Goal: Task Accomplishment & Management: Manage account settings

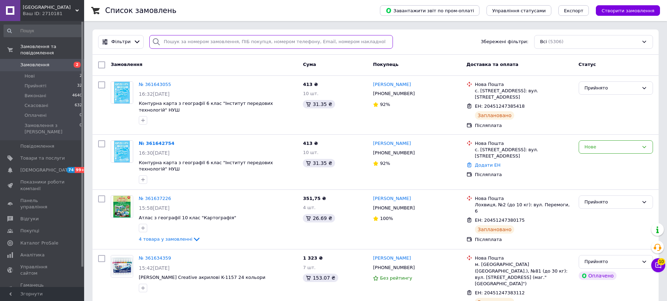
click at [189, 44] on input "search" at bounding box center [271, 42] width 244 height 14
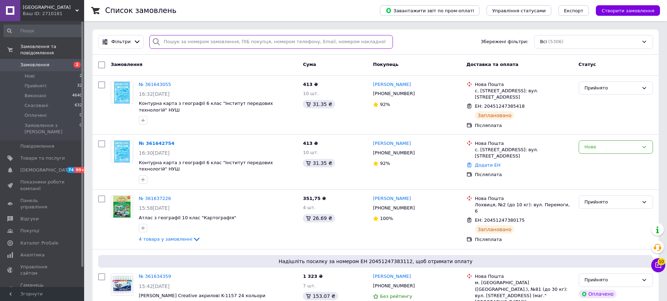
paste input "380633016922"
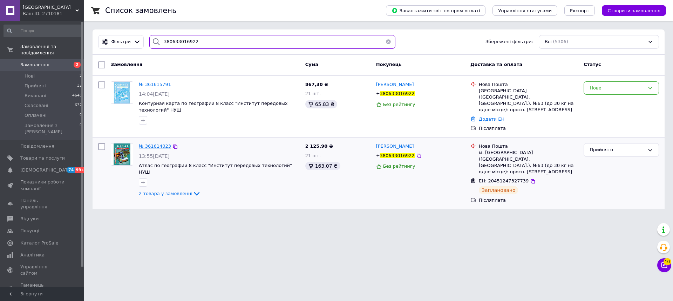
type input "380633016922"
click at [154, 143] on span "№ 361614023" at bounding box center [155, 145] width 32 height 5
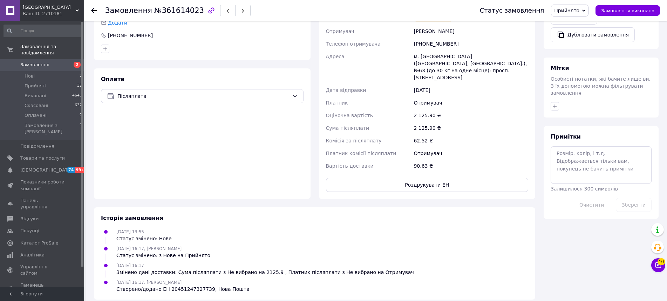
scroll to position [238, 0]
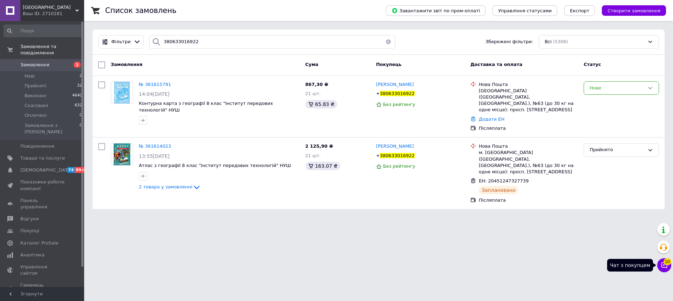
click at [663, 264] on icon at bounding box center [665, 265] width 6 height 6
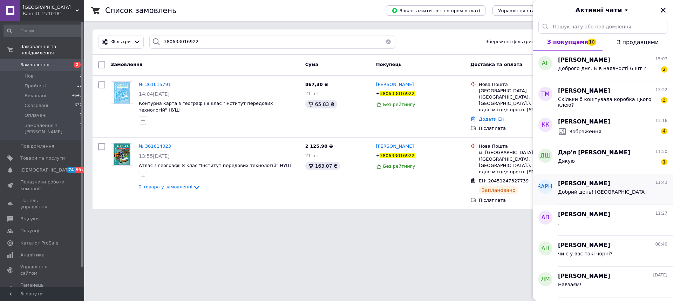
click at [623, 202] on div "Ирина Шарова 11:43 Добрий день! Добре" at bounding box center [615, 189] width 115 height 31
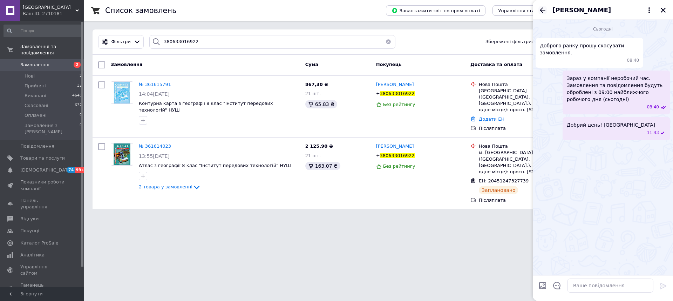
click at [544, 9] on icon "Назад" at bounding box center [542, 10] width 8 height 8
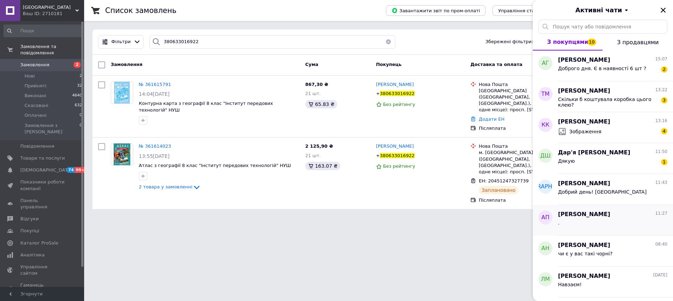
click at [588, 216] on span "Алексей Поляков" at bounding box center [584, 214] width 52 height 8
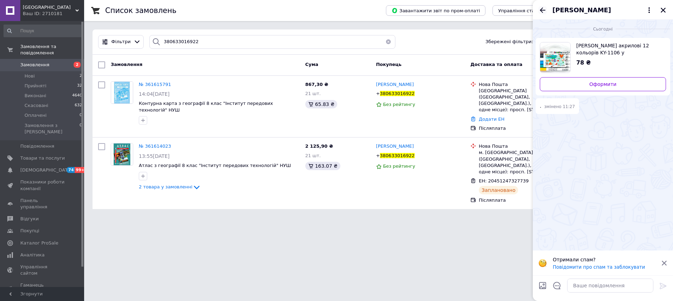
click at [542, 12] on icon "Назад" at bounding box center [543, 9] width 6 height 5
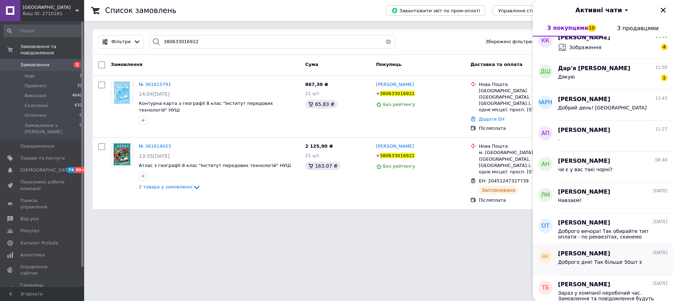
scroll to position [105, 0]
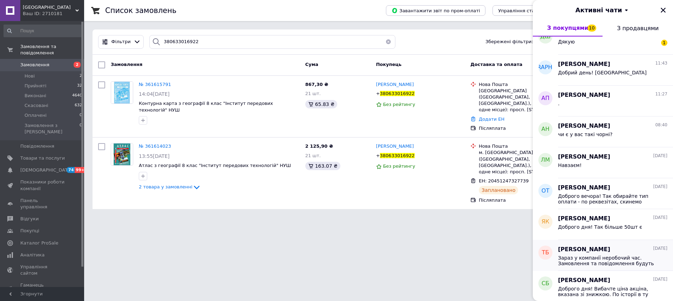
click at [606, 255] on span "Зараз у компанії неробочий час. Замовлення та повідомлення будуть оброблені з 0…" at bounding box center [608, 260] width 100 height 11
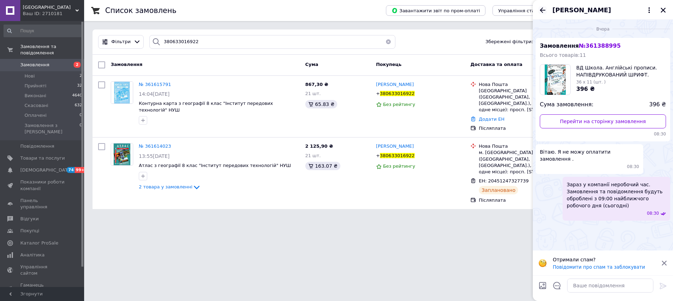
click at [541, 12] on icon "Назад" at bounding box center [542, 10] width 8 height 8
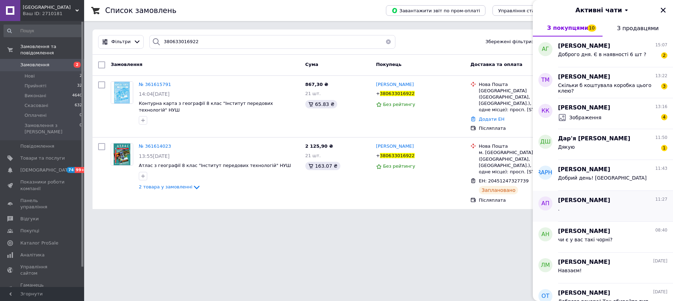
scroll to position [70, 0]
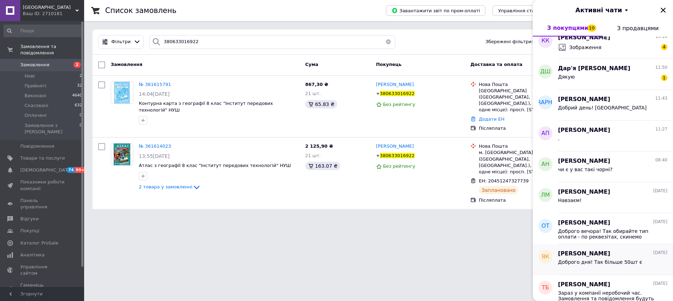
click at [595, 253] on span "Яніна Клименко" at bounding box center [584, 254] width 52 height 8
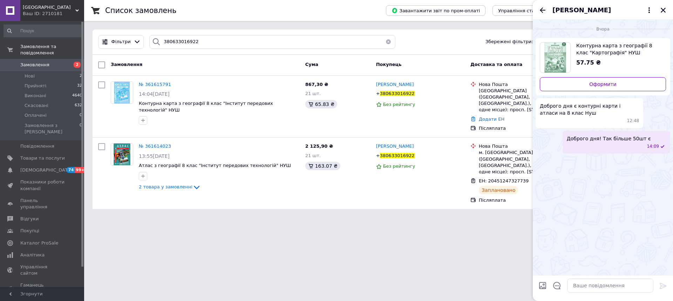
click at [544, 8] on icon "Назад" at bounding box center [542, 10] width 8 height 8
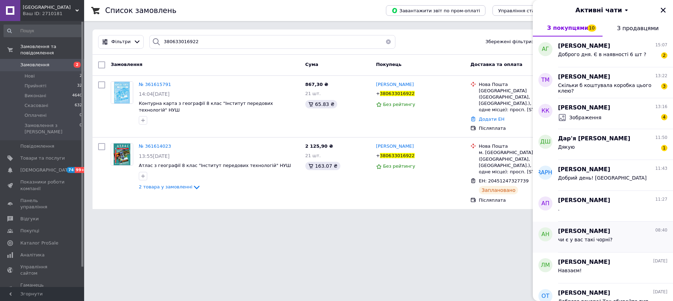
scroll to position [35, 0]
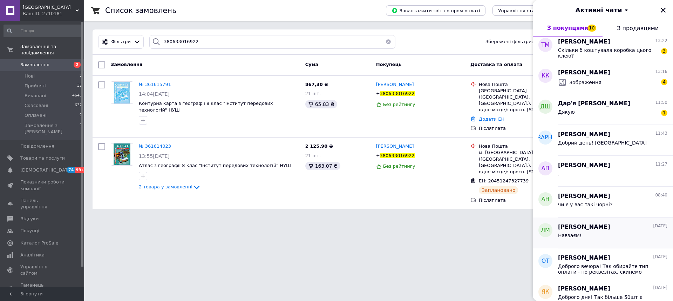
click at [600, 240] on div "Навзаєм!" at bounding box center [612, 236] width 109 height 11
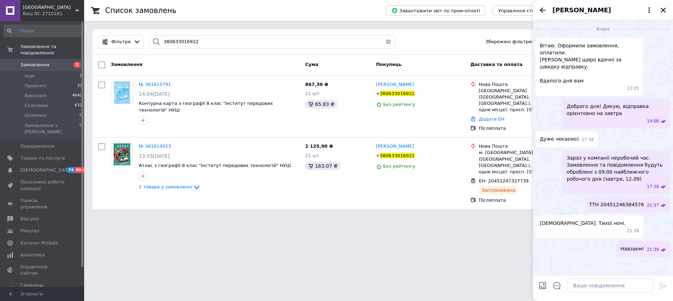
click at [540, 11] on icon "Назад" at bounding box center [542, 10] width 8 height 8
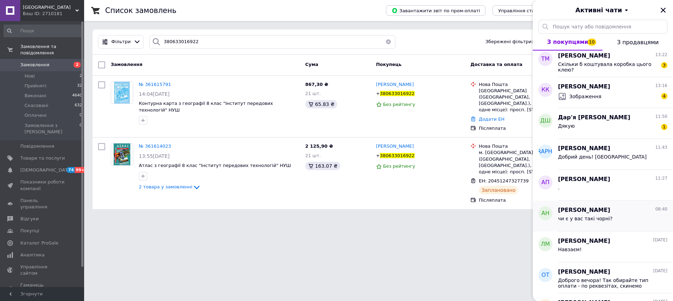
scroll to position [0, 0]
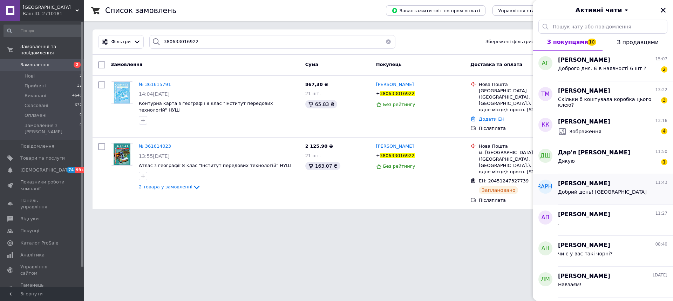
click at [605, 188] on div "Добрий день! Добре" at bounding box center [612, 193] width 109 height 11
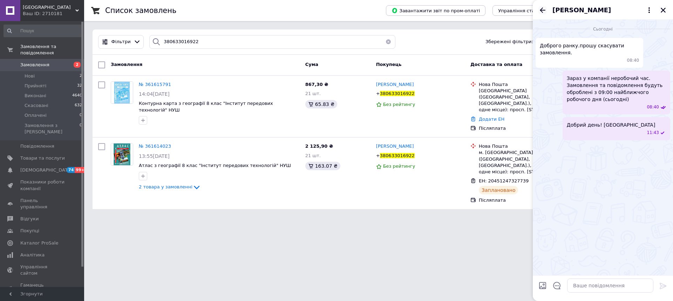
click at [542, 10] on icon "Назад" at bounding box center [543, 9] width 6 height 5
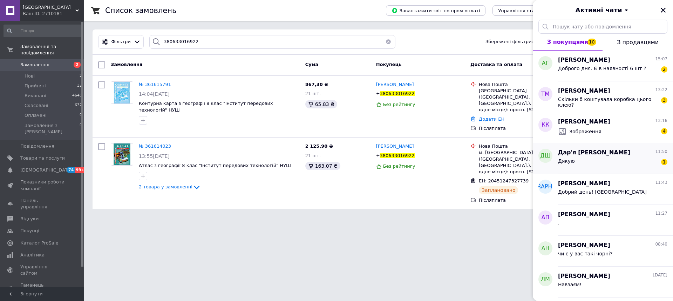
click at [597, 161] on div "Дякую 1" at bounding box center [612, 162] width 109 height 11
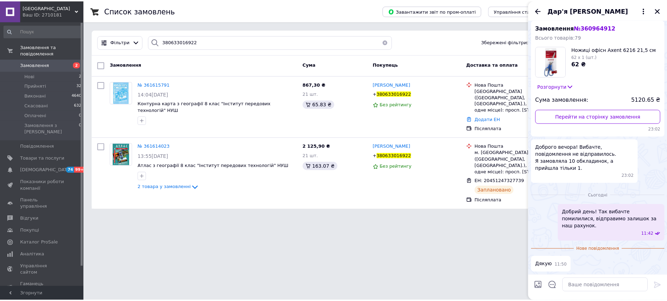
scroll to position [198, 0]
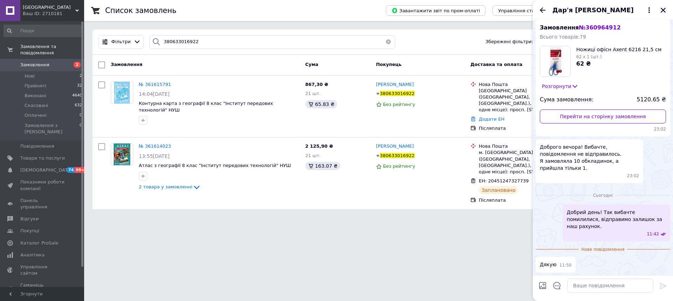
click at [661, 11] on icon "Закрити" at bounding box center [663, 10] width 6 height 6
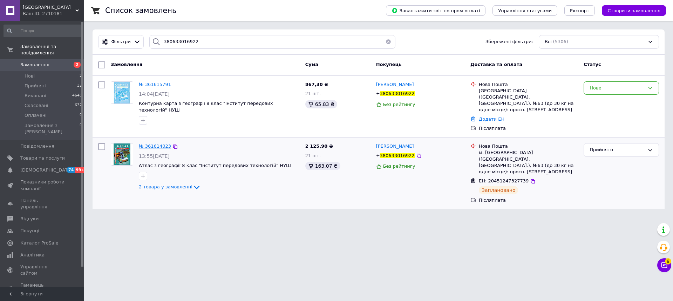
click at [161, 143] on span "№ 361614023" at bounding box center [155, 145] width 32 height 5
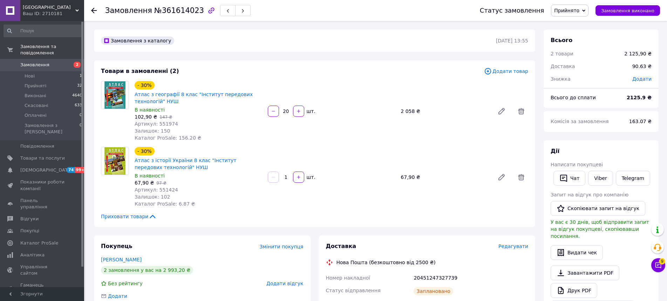
click at [277, 177] on div at bounding box center [273, 176] width 13 height 11
click at [521, 178] on icon at bounding box center [521, 177] width 6 height 6
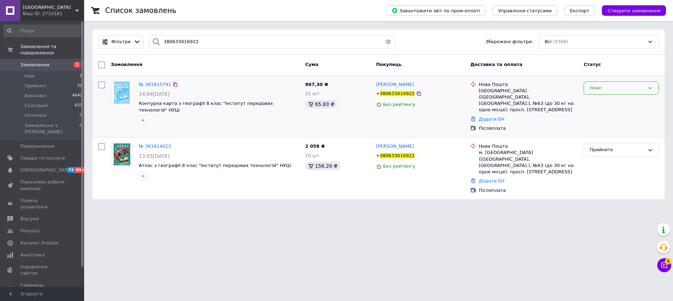
click at [627, 88] on div "Нове" at bounding box center [617, 87] width 55 height 7
click at [612, 101] on li "Прийнято" at bounding box center [621, 102] width 75 height 13
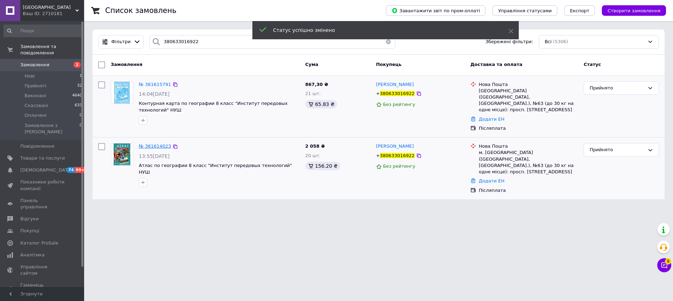
click at [149, 143] on span "№ 361614023" at bounding box center [155, 145] width 32 height 5
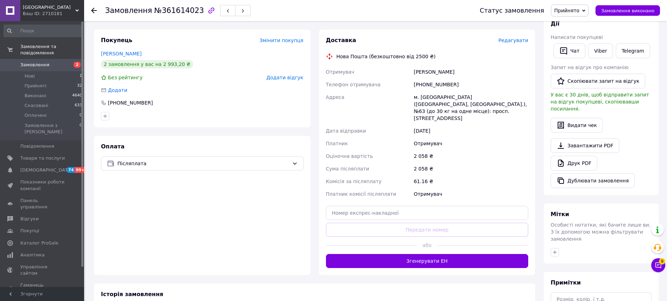
scroll to position [232, 0]
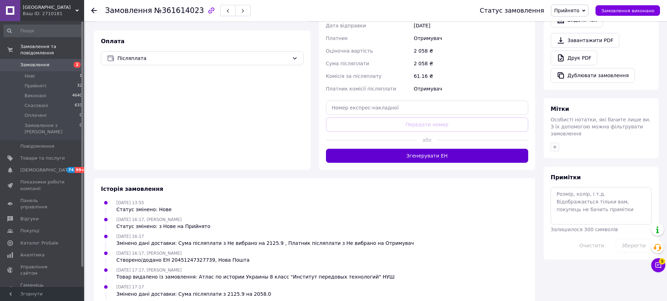
click at [427, 149] on button "Згенерувати ЕН" at bounding box center [427, 156] width 203 height 14
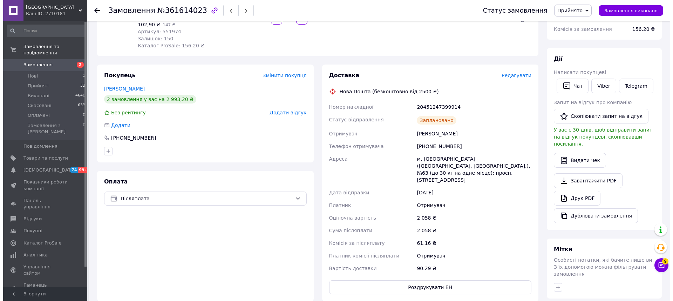
scroll to position [57, 0]
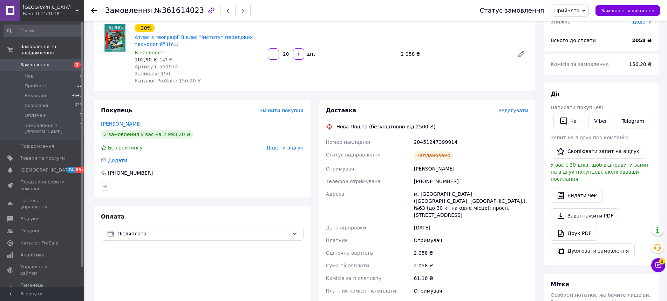
click at [516, 111] on span "Редагувати" at bounding box center [514, 111] width 30 height 6
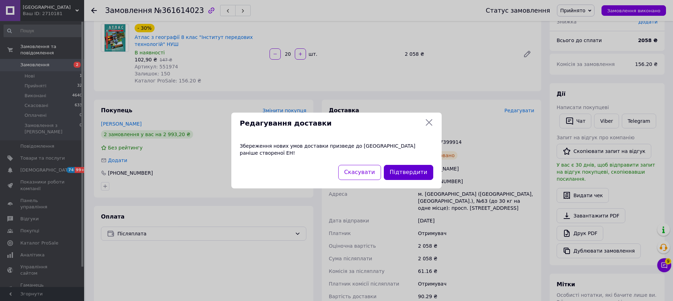
click at [400, 171] on button "Підтвердити" at bounding box center [408, 172] width 49 height 15
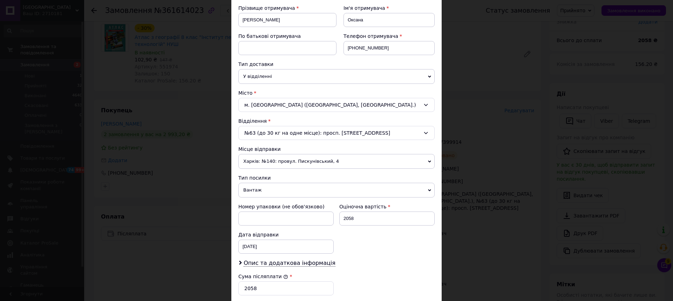
scroll to position [175, 0]
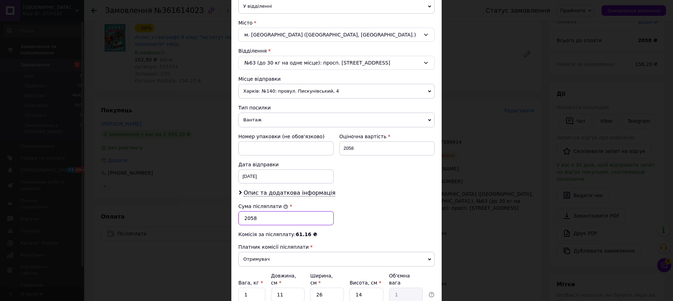
click at [292, 215] on input "2058" at bounding box center [285, 218] width 95 height 14
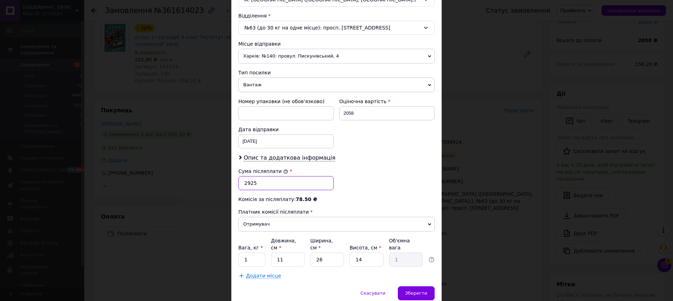
scroll to position [234, 0]
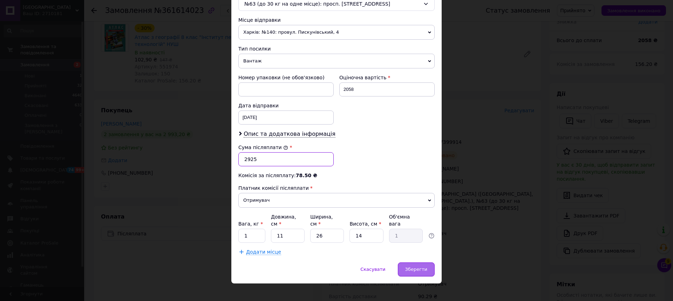
type input "2925"
click at [418, 266] on span "Зберегти" at bounding box center [416, 268] width 22 height 5
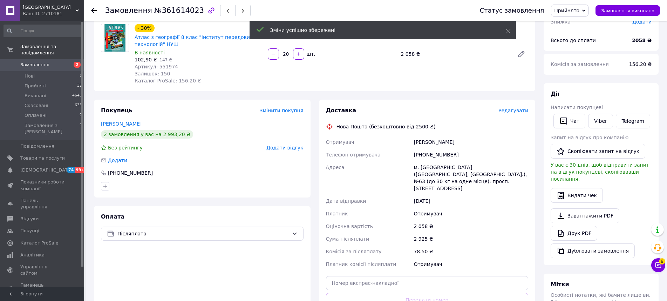
click at [514, 113] on span "Редагувати" at bounding box center [514, 111] width 30 height 6
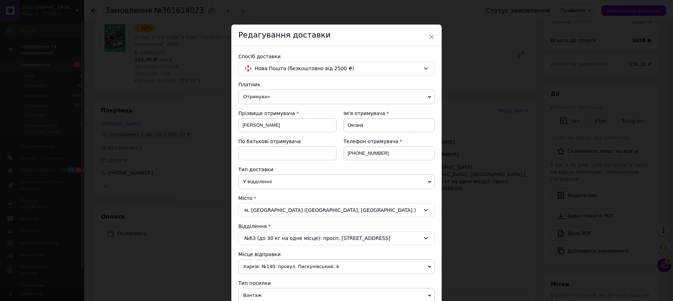
scroll to position [70, 0]
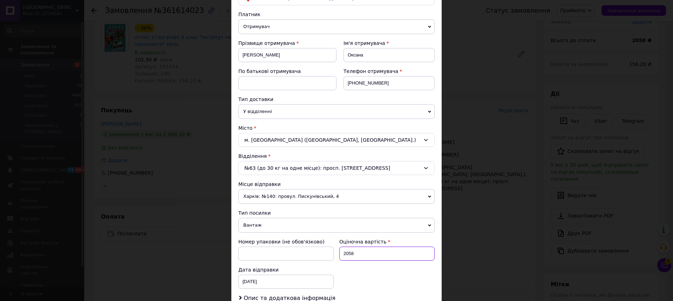
click at [354, 251] on input "2058" at bounding box center [386, 253] width 95 height 14
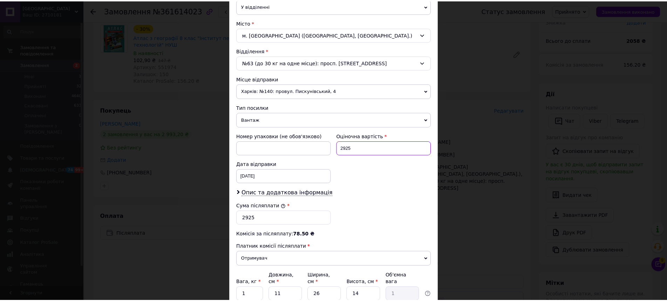
scroll to position [234, 0]
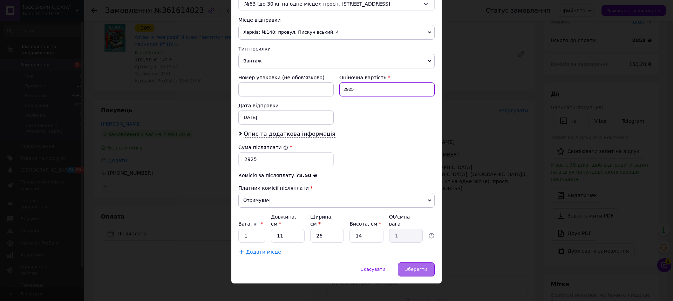
type input "2925"
click at [417, 266] on span "Зберегти" at bounding box center [416, 268] width 22 height 5
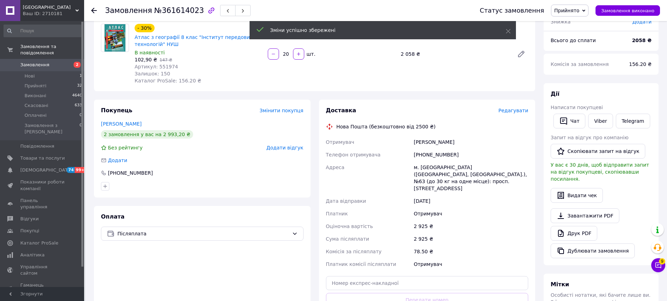
click at [453, 155] on div "+380633016922" at bounding box center [470, 154] width 117 height 13
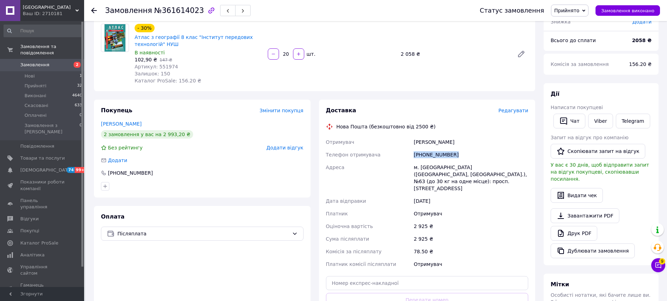
drag, startPoint x: 453, startPoint y: 155, endPoint x: 392, endPoint y: 158, distance: 60.7
click at [392, 158] on div "Отримувач Демчик Оксана Телефон отримувача +380633016922 Адреса м. Запоріжжя (З…" at bounding box center [427, 203] width 205 height 135
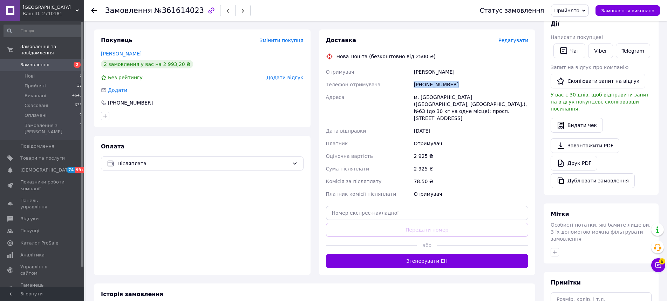
click at [420, 254] on button "Згенерувати ЕН" at bounding box center [427, 261] width 203 height 14
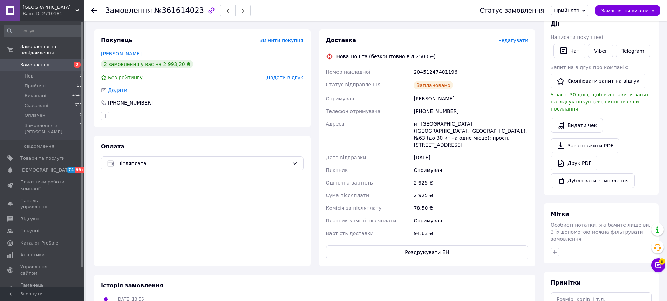
click at [432, 72] on div "20451247401196" at bounding box center [470, 72] width 117 height 13
copy div "20451247401196"
click at [537, 189] on div "Доставка Редагувати Нова Пошта (безкоштовно від 2500 ₴) Номер накладної 2045124…" at bounding box center [427, 147] width 225 height 237
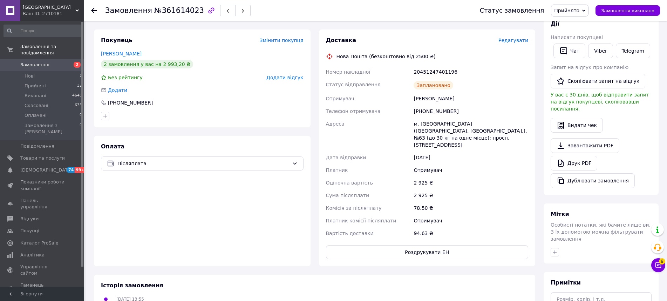
click at [662, 264] on icon at bounding box center [658, 265] width 7 height 7
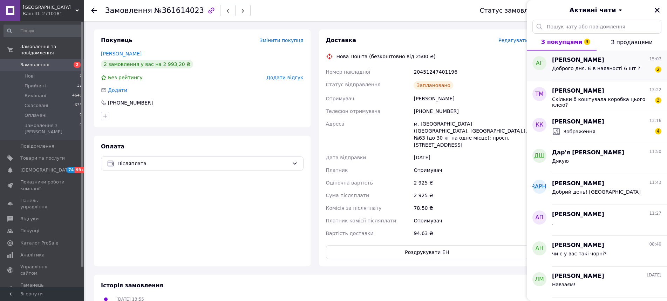
click at [609, 77] on div "Алла Гринда 15:07 Доброго дня. Є в наявності 6 шт ? 2" at bounding box center [609, 65] width 115 height 31
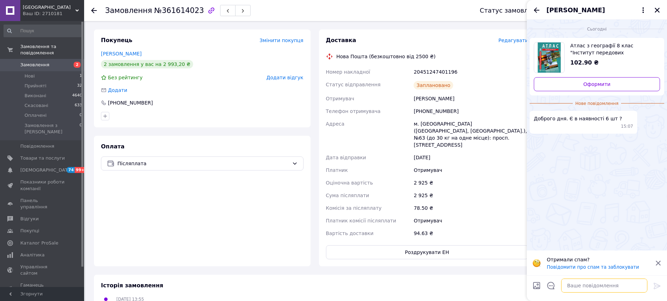
click at [589, 288] on textarea at bounding box center [604, 285] width 86 height 14
type textarea "Доброго дня! Так є"
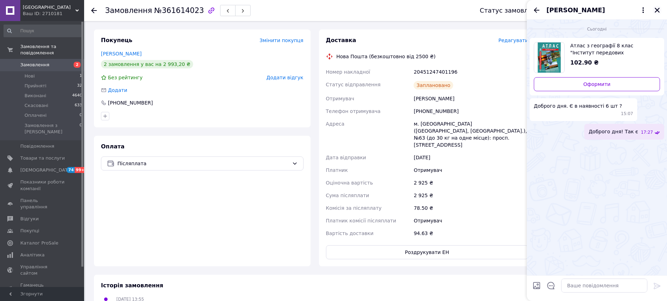
click at [657, 12] on icon "Закрити" at bounding box center [657, 10] width 6 height 6
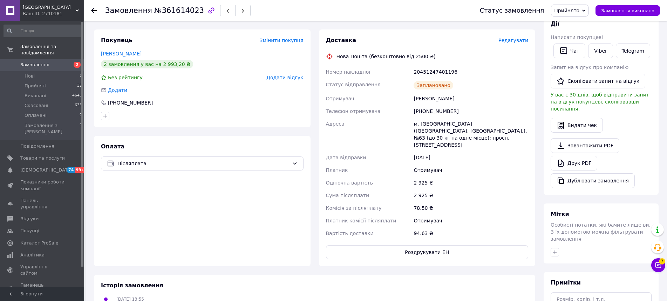
click at [39, 59] on link "Замовлення 2" at bounding box center [43, 65] width 86 height 12
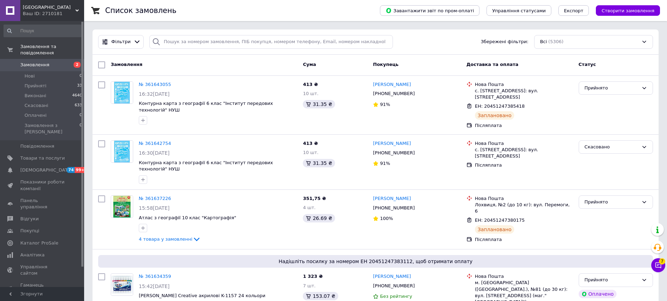
scroll to position [172, 0]
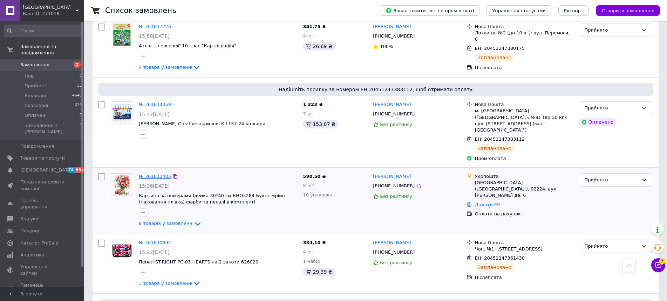
click at [152, 174] on link "№ 361633405" at bounding box center [155, 176] width 32 height 5
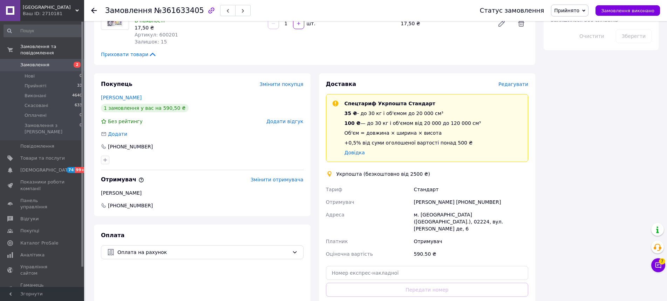
scroll to position [452, 0]
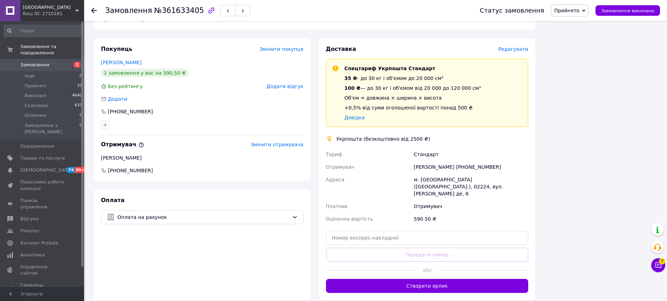
click at [169, 10] on span "№361633405" at bounding box center [179, 10] width 50 height 8
copy span "361633405"
drag, startPoint x: 412, startPoint y: 153, endPoint x: 443, endPoint y: 156, distance: 32.0
click at [443, 156] on div "Тариф Стандарт Отримувач Олена Дячок +380638319001 Адреса м. Київ (Київська обл…" at bounding box center [427, 186] width 205 height 77
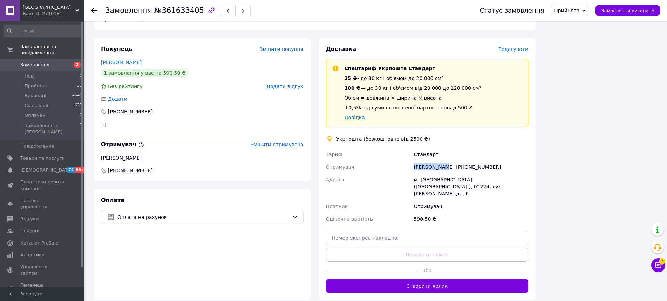
copy div "Отримувач Олена Дячок"
drag, startPoint x: 444, startPoint y: 151, endPoint x: 492, endPoint y: 151, distance: 48.0
click at [492, 161] on div "Олена Дячок +380638319001" at bounding box center [470, 167] width 117 height 13
copy div "+380638319001"
click at [657, 263] on icon at bounding box center [658, 265] width 7 height 7
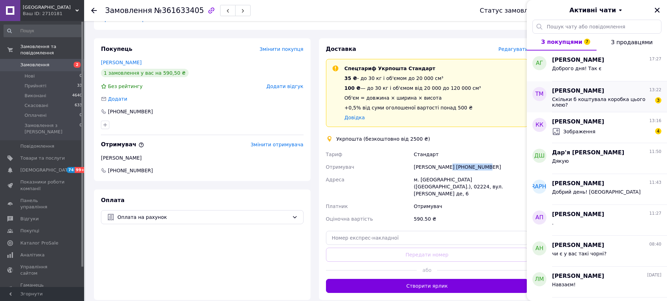
click at [592, 100] on span "Скільки б коштувала коробка цього клею?" at bounding box center [602, 101] width 100 height 11
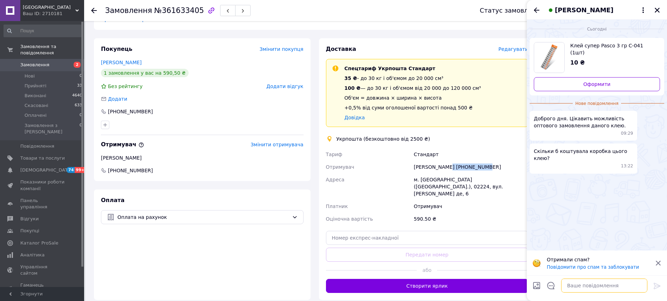
click at [586, 289] on textarea at bounding box center [604, 285] width 86 height 14
drag, startPoint x: 591, startPoint y: 288, endPoint x: 501, endPoint y: 291, distance: 90.2
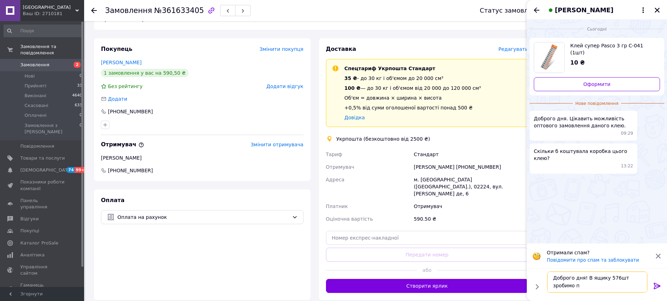
scroll to position [1, 0]
type textarea "Доброго дня! В ящику 576шт зробимо по 7,56грн"
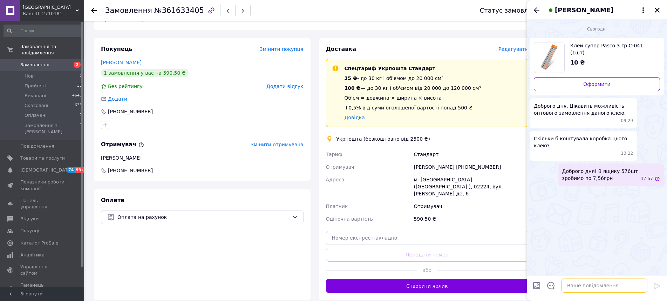
scroll to position [0, 0]
click at [537, 13] on icon "Назад" at bounding box center [537, 9] width 6 height 5
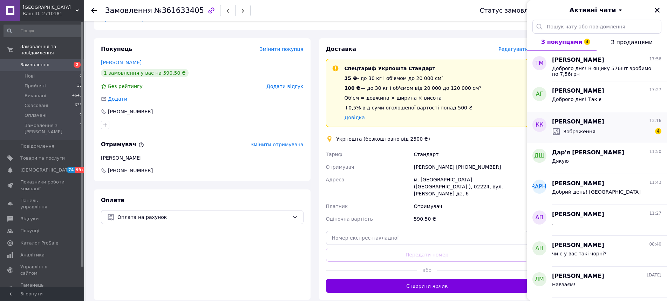
click at [596, 123] on span "Катерина Костюшко" at bounding box center [578, 122] width 52 height 8
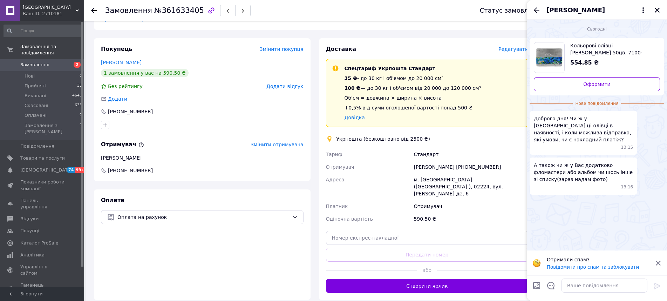
scroll to position [30, 0]
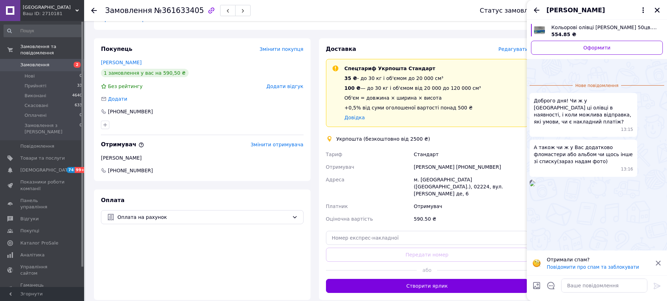
click at [535, 186] on img at bounding box center [533, 184] width 6 height 6
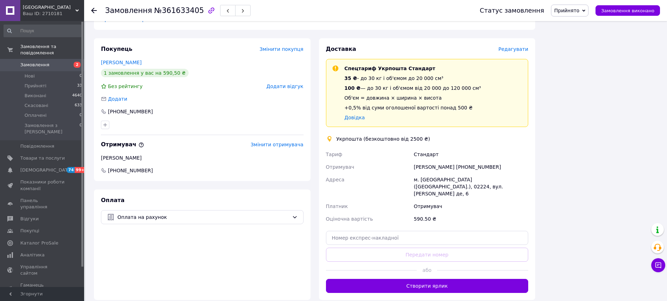
click at [658, 269] on button "Чат з покупцем" at bounding box center [658, 265] width 14 height 14
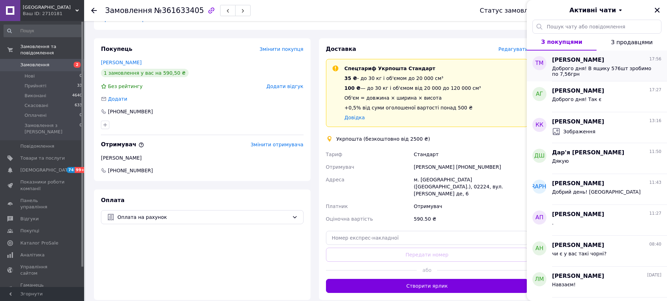
click at [594, 73] on span "Доброго дня! В ящику 576шт зробимо по 7,56грн" at bounding box center [602, 71] width 100 height 11
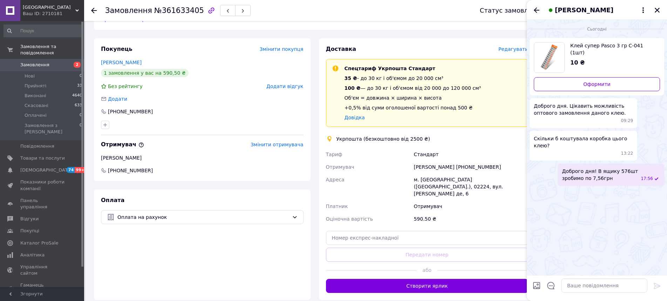
click at [535, 12] on icon "Назад" at bounding box center [537, 10] width 8 height 8
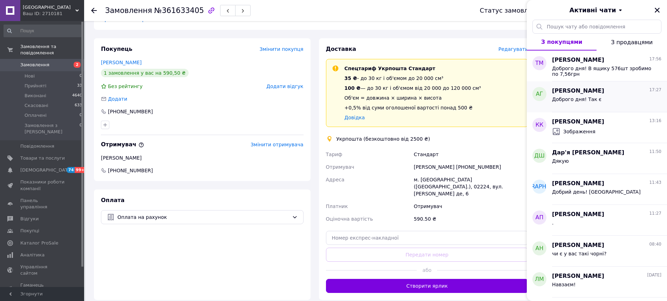
click at [616, 106] on div "Доброго дня! Так є" at bounding box center [606, 100] width 109 height 11
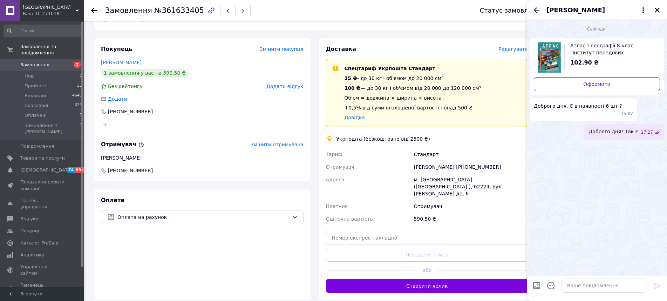
click at [535, 11] on icon "Назад" at bounding box center [537, 9] width 6 height 5
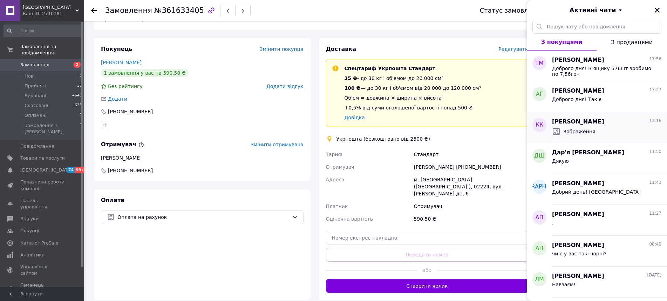
click at [582, 125] on span "Катерина Костюшко" at bounding box center [578, 122] width 52 height 8
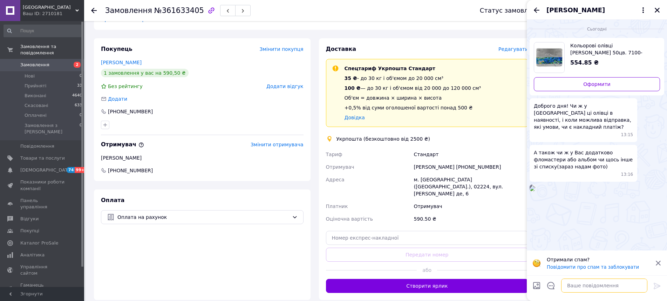
click at [589, 286] on textarea at bounding box center [604, 285] width 86 height 14
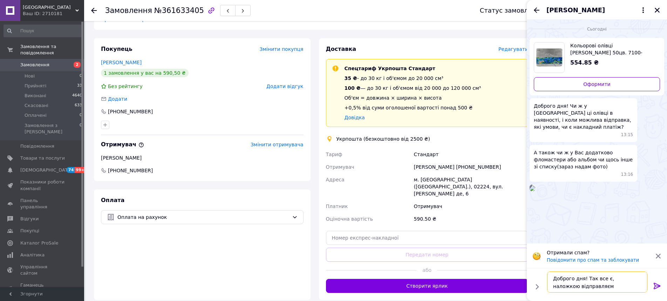
type textarea "Доброго дня! Так все є, наложкою відправляємо"
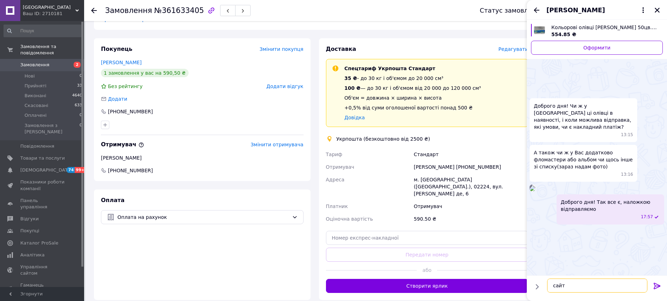
scroll to position [4, 0]
paste textarea "https://bukvar.in.ua/"
type textarea "сайт https://bukvar.in.ua/"
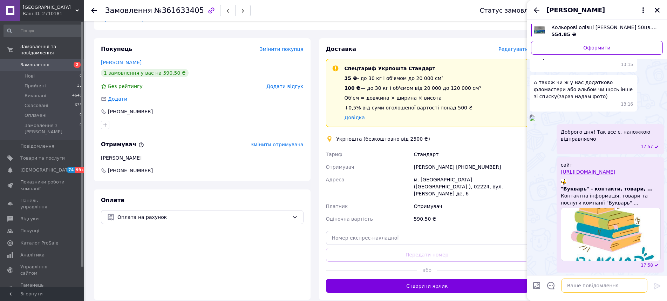
scroll to position [136, 0]
click at [534, 9] on icon "Назад" at bounding box center [537, 10] width 8 height 8
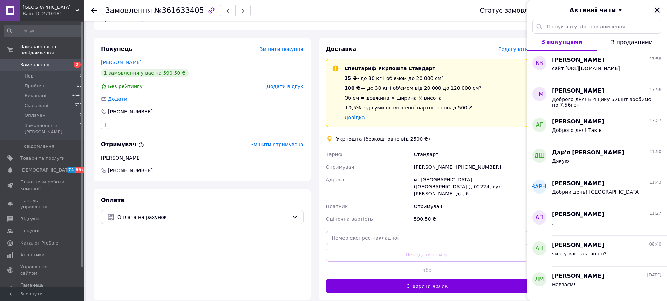
click at [660, 10] on icon "Закрити" at bounding box center [657, 10] width 6 height 6
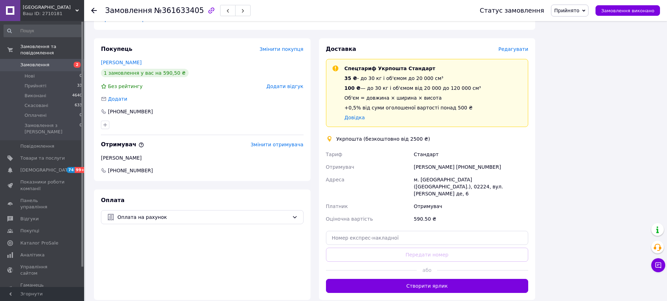
click at [47, 62] on span "Замовлення" at bounding box center [42, 65] width 45 height 6
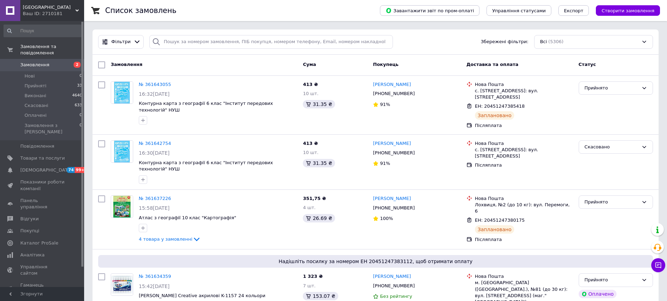
click at [57, 81] on li "Прийняті 33" at bounding box center [43, 86] width 86 height 10
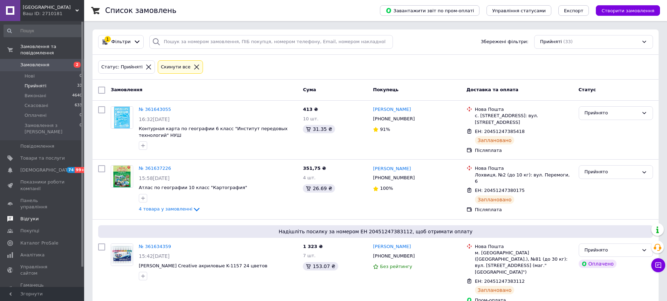
click at [22, 216] on span "Відгуки" at bounding box center [29, 219] width 18 height 6
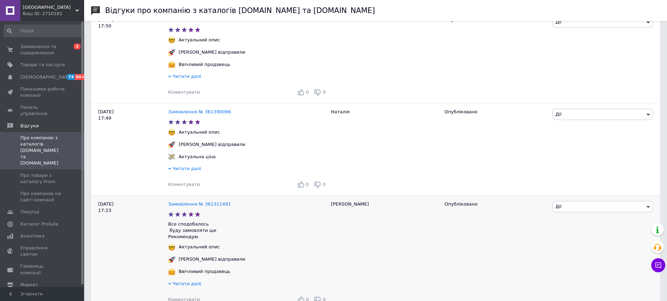
scroll to position [175, 0]
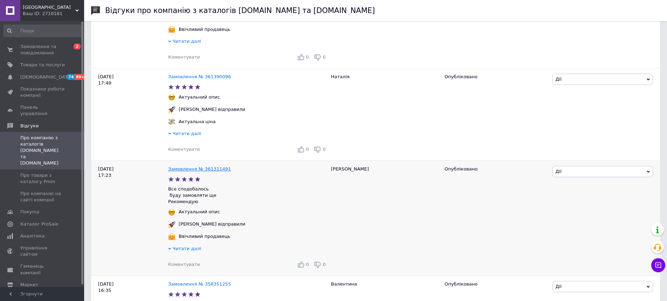
click at [201, 171] on link "Замовлення № 361311491" at bounding box center [199, 168] width 63 height 5
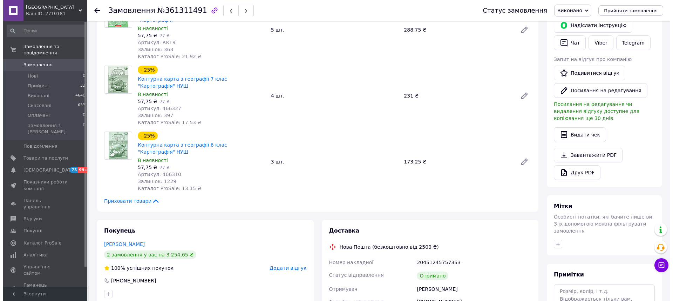
scroll to position [245, 0]
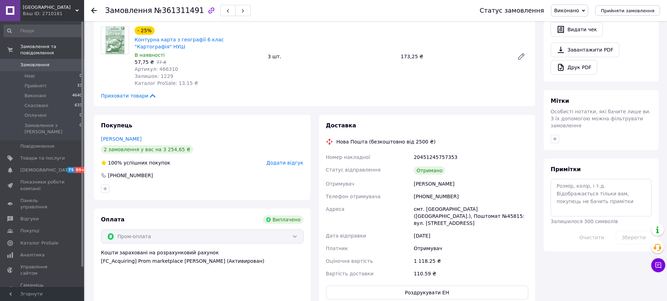
click at [298, 160] on span "Додати відгук" at bounding box center [284, 163] width 37 height 6
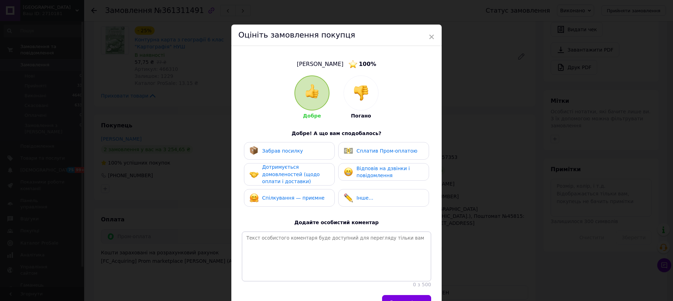
click at [294, 151] on span "Забрав посилку" at bounding box center [282, 151] width 41 height 6
click at [280, 174] on span "Дотримується домовленостей (щодо оплати і доставки)" at bounding box center [290, 174] width 57 height 20
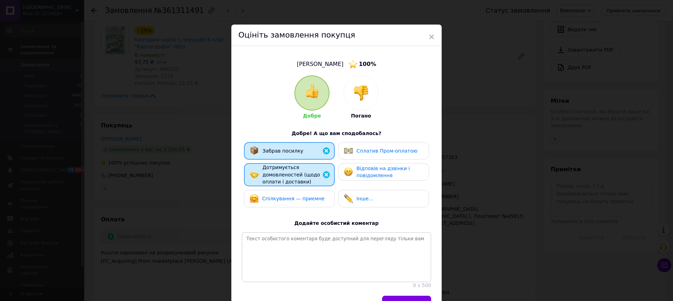
click at [265, 199] on span "Спілкування — приємне" at bounding box center [293, 199] width 62 height 6
click at [368, 170] on span "Відповів на дзвінки і повідомлення" at bounding box center [383, 171] width 53 height 13
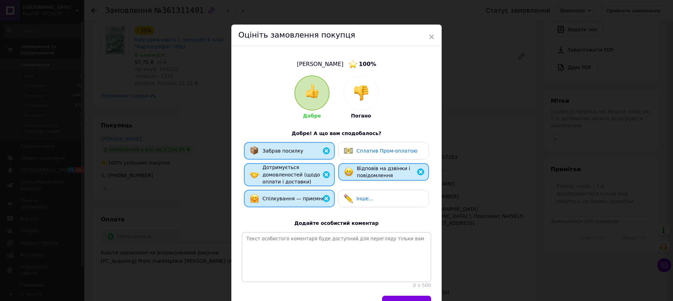
click at [364, 151] on span "Сплатив Пром-оплатою" at bounding box center [387, 151] width 61 height 6
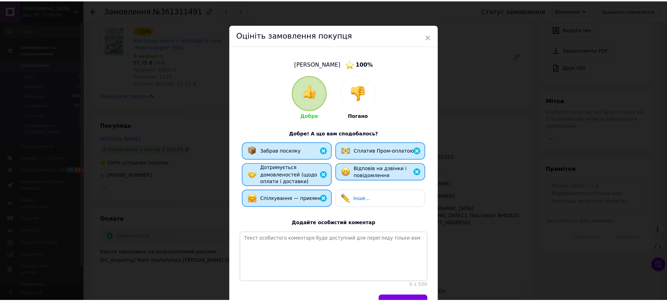
scroll to position [45, 0]
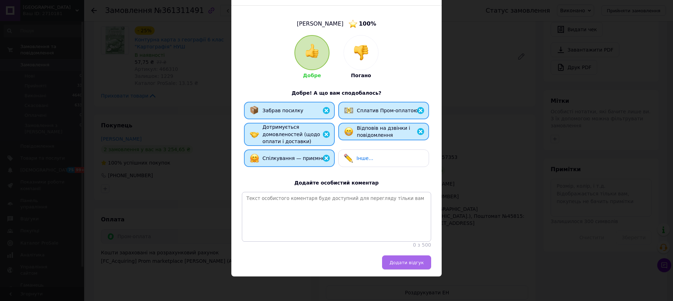
click at [409, 260] on span "Додати відгук" at bounding box center [406, 262] width 34 height 5
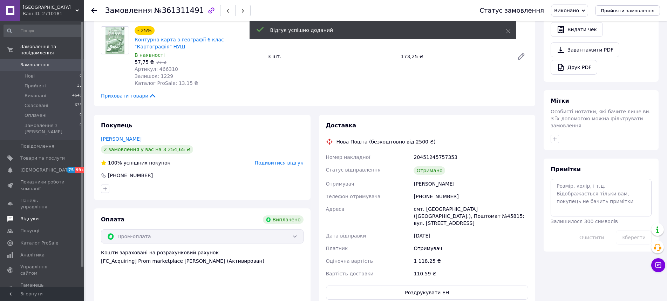
click at [30, 216] on span "Відгуки" at bounding box center [29, 219] width 18 height 6
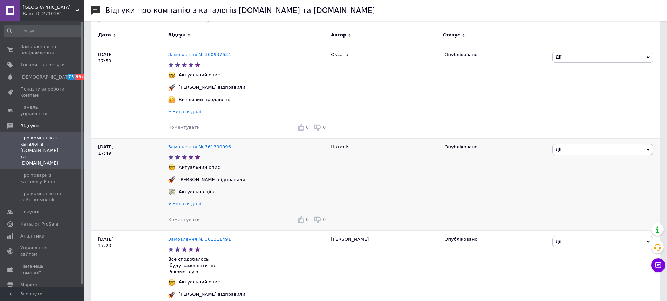
scroll to position [210, 0]
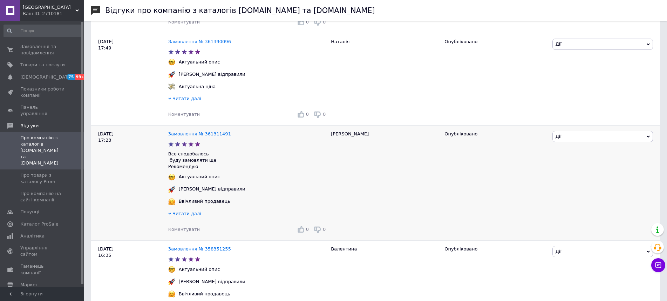
click at [186, 230] on span "Коментувати" at bounding box center [184, 228] width 32 height 5
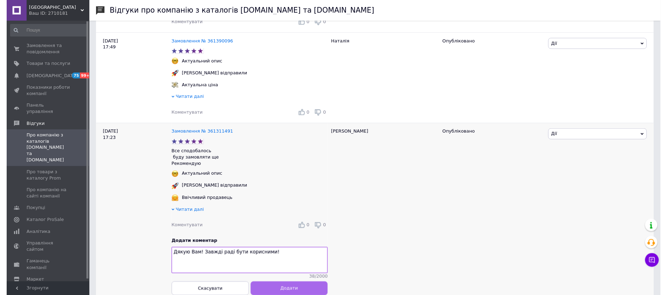
scroll to position [280, 0]
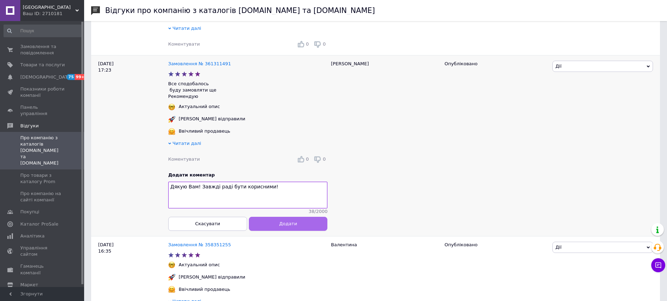
type textarea "Дякую Вам! Завжді раді бути корисними!"
click at [294, 226] on span "Додати" at bounding box center [288, 223] width 18 height 5
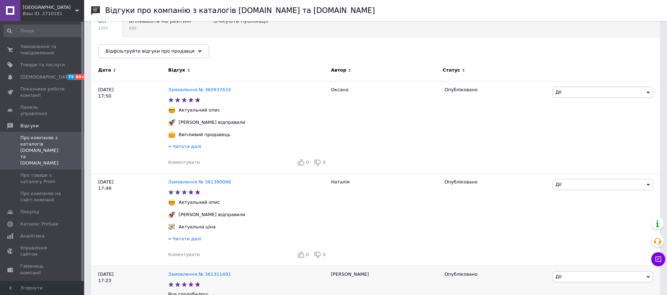
scroll to position [0, 0]
